Goal: Complete application form

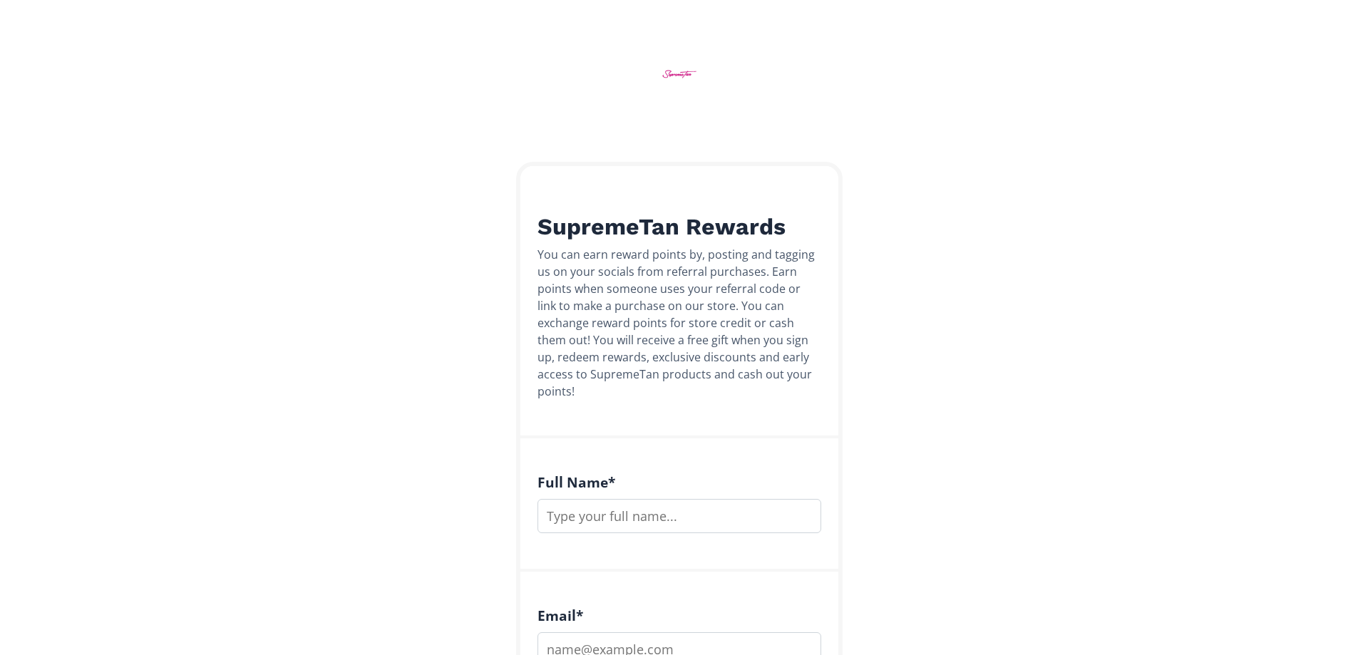
click at [675, 501] on input "text" at bounding box center [680, 516] width 284 height 34
type input "[PERSON_NAME]"
click at [590, 632] on input "email" at bounding box center [680, 649] width 284 height 34
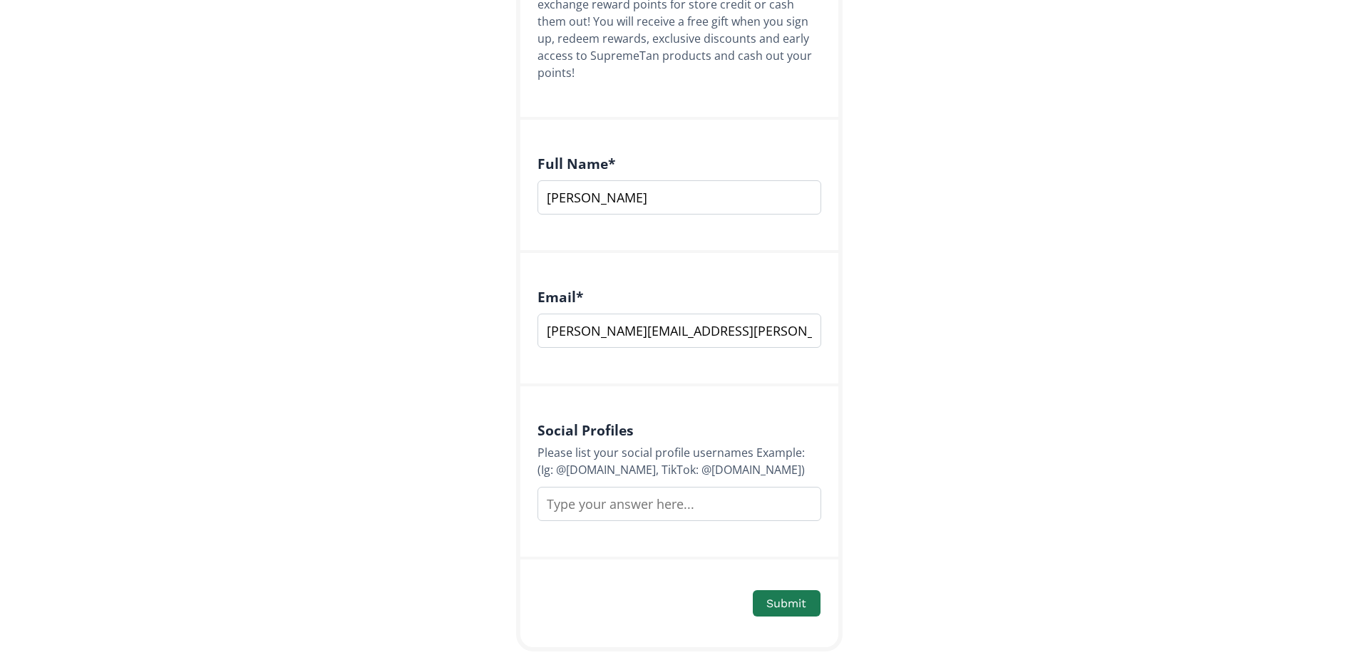
scroll to position [348, 0]
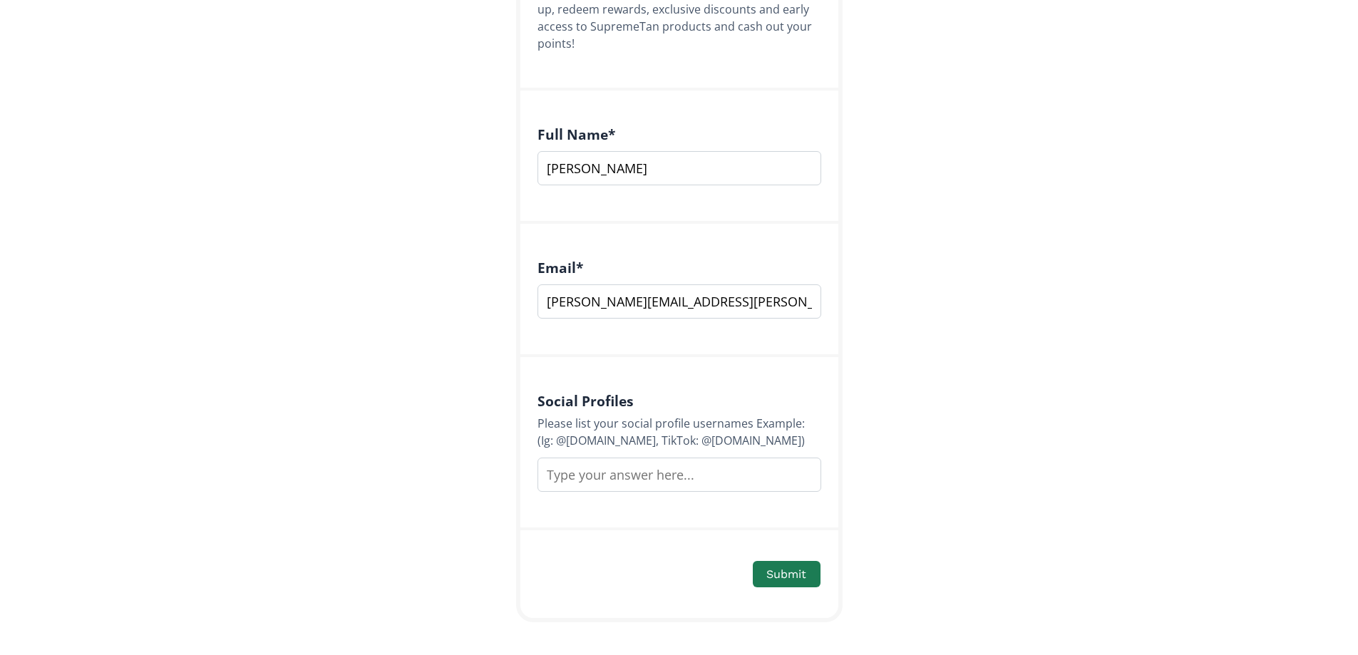
type input "melissa.mcinnes@hotmail.co.uk"
click at [571, 462] on input "text" at bounding box center [680, 475] width 284 height 34
type input "[PERSON_NAME]"
click at [806, 559] on button "Submit" at bounding box center [786, 574] width 71 height 31
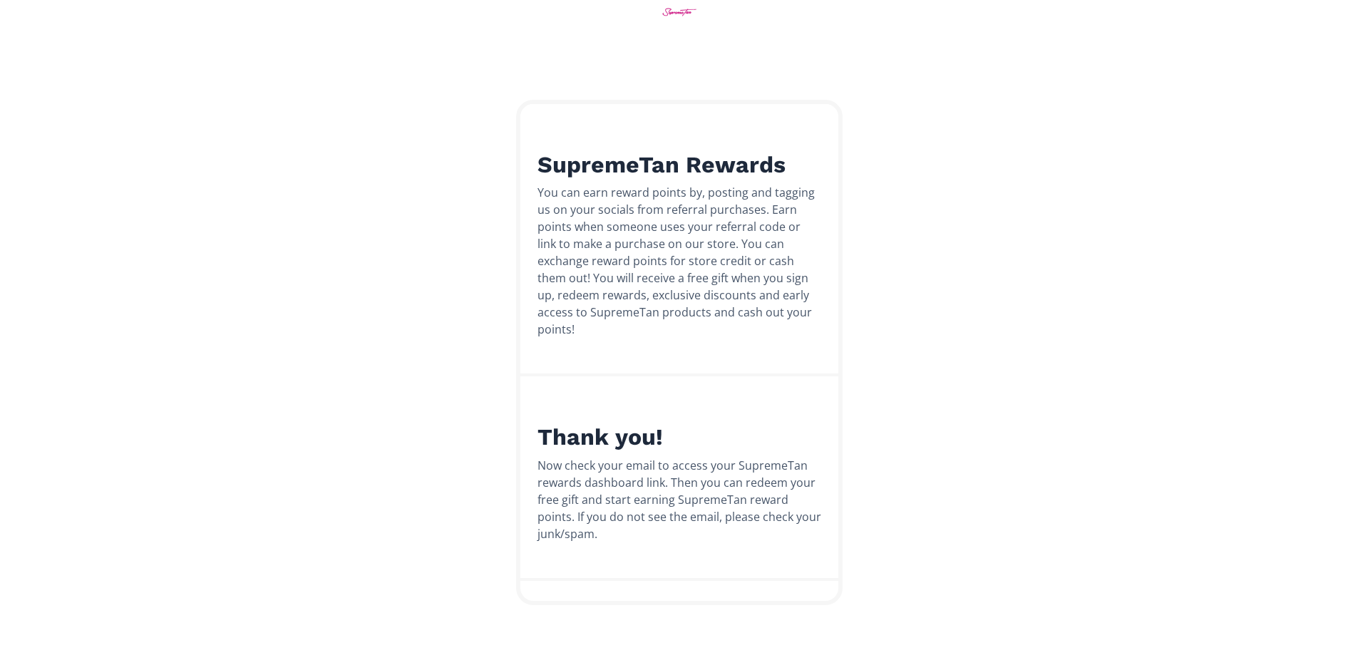
scroll to position [45, 0]
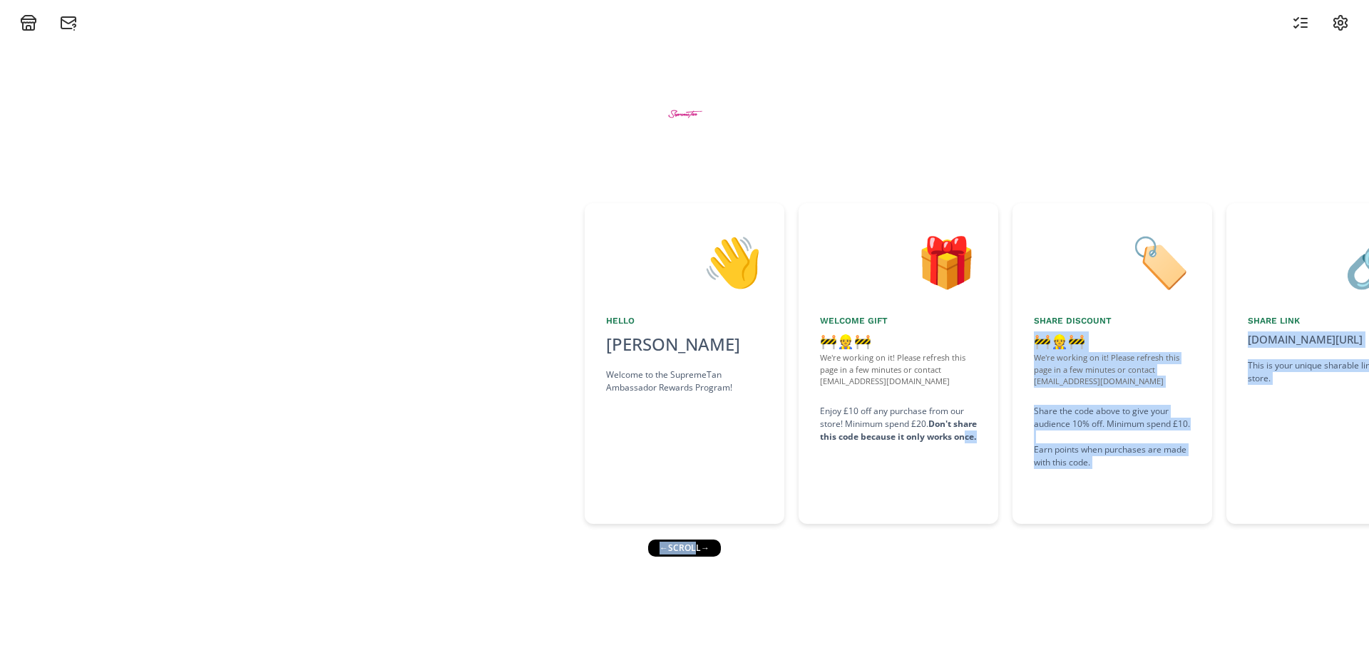
drag, startPoint x: 697, startPoint y: 549, endPoint x: 860, endPoint y: 541, distance: 162.8
click at [860, 541] on div "👋 Hello [PERSON_NAME] Welcome to the SupremeTan Ambassador Rewards Program! 🎁 W…" at bounding box center [684, 343] width 1369 height 624
click at [905, 491] on div "🎁 Welcome Gift 🚧👷🚧 We're working on it! Please refresh this page in a few minut…" at bounding box center [899, 363] width 200 height 321
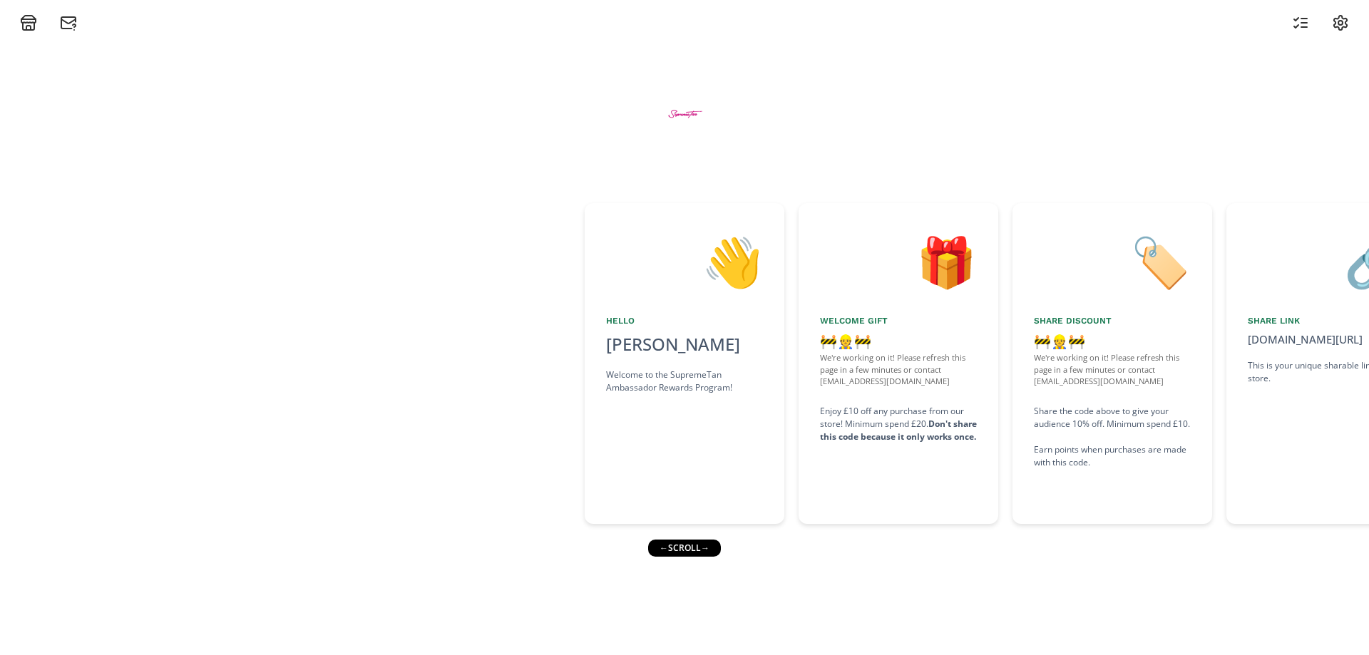
click at [901, 411] on div "Enjoy £10 off any purchase from our store! Minimum spend £20. Don't share this …" at bounding box center [898, 424] width 157 height 39
click at [709, 548] on div "← scroll →" at bounding box center [683, 548] width 73 height 17
drag, startPoint x: 664, startPoint y: 550, endPoint x: 1060, endPoint y: 588, distance: 398.3
click at [1060, 588] on div "👋 Hello [PERSON_NAME] Welcome to the SupremeTan Ambassador Rewards Program! 🎁 W…" at bounding box center [684, 343] width 1369 height 624
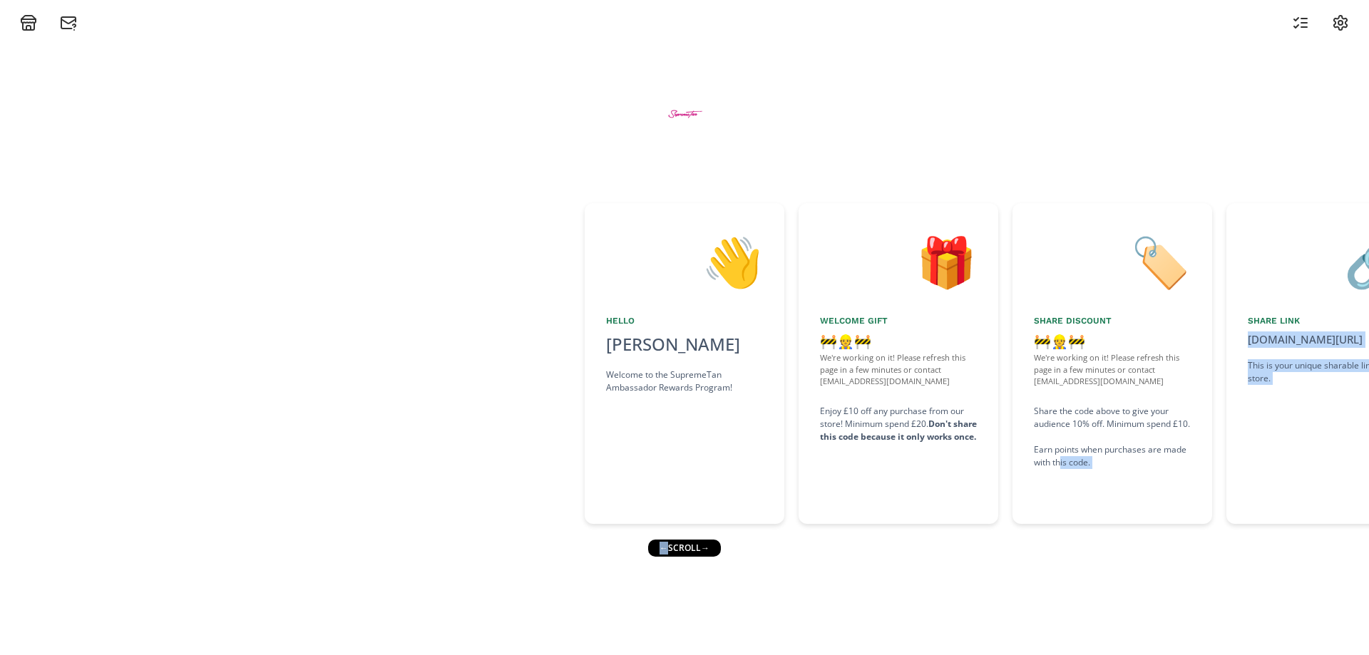
click at [657, 550] on div "← scroll →" at bounding box center [686, 548] width 73 height 17
click at [658, 550] on div "← scroll →" at bounding box center [683, 548] width 73 height 17
click at [926, 266] on div "🎁" at bounding box center [898, 261] width 157 height 73
click at [851, 318] on div "Welcome Gift" at bounding box center [898, 320] width 157 height 13
click at [851, 317] on div "Welcome Gift" at bounding box center [898, 320] width 157 height 13
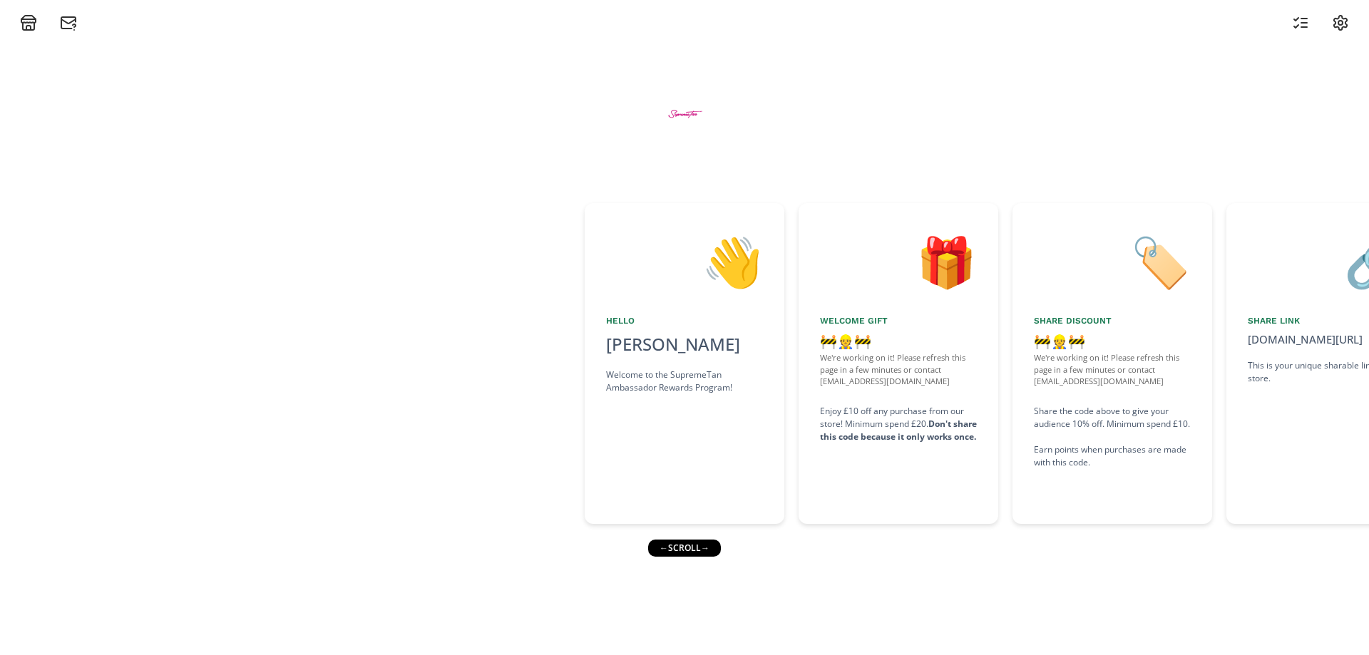
click at [851, 317] on div "Welcome Gift" at bounding box center [898, 320] width 157 height 13
